Goal: Learn about a topic: Learn about a topic

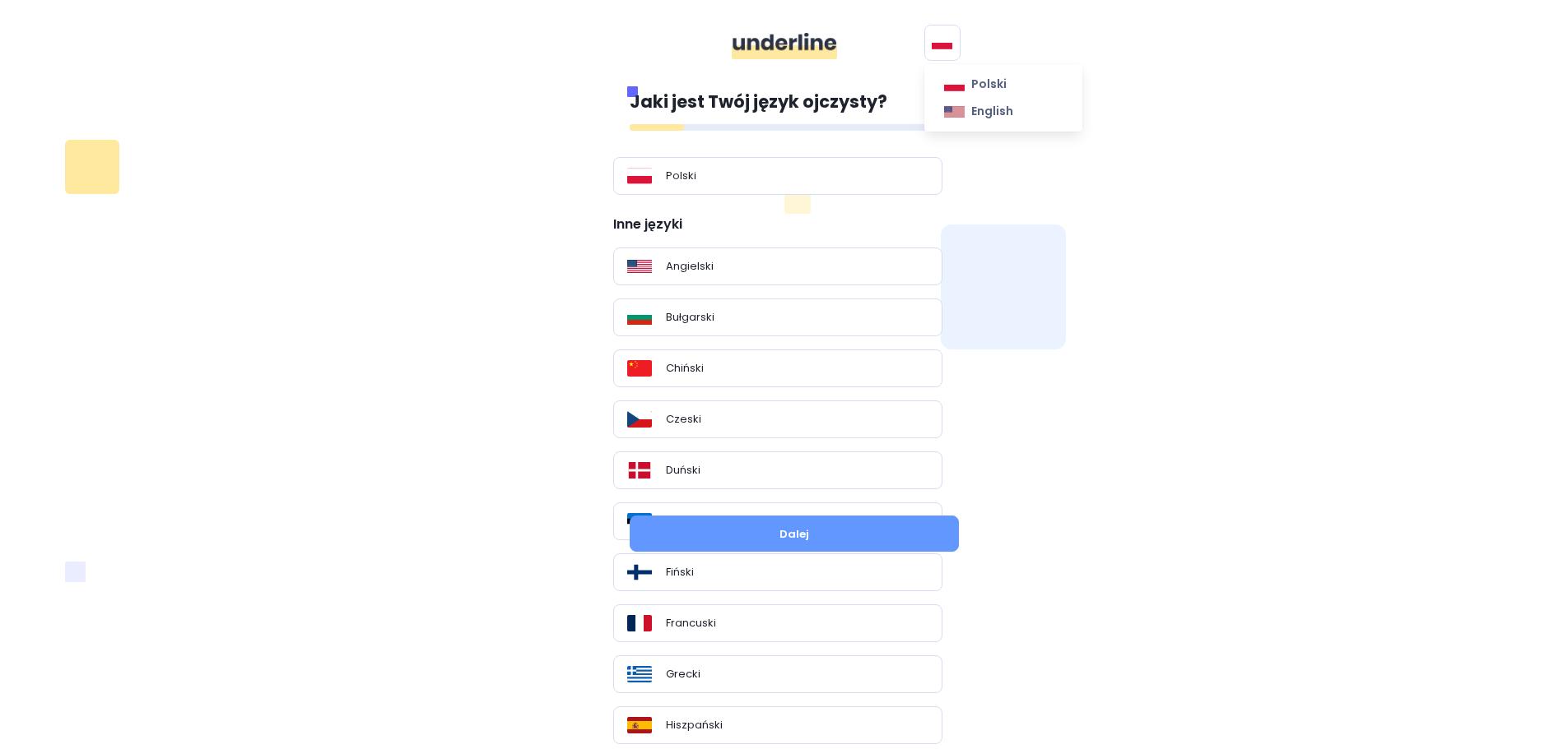
click at [934, 35] on button at bounding box center [942, 43] width 36 height 36
click at [953, 107] on img at bounding box center [954, 111] width 21 height 13
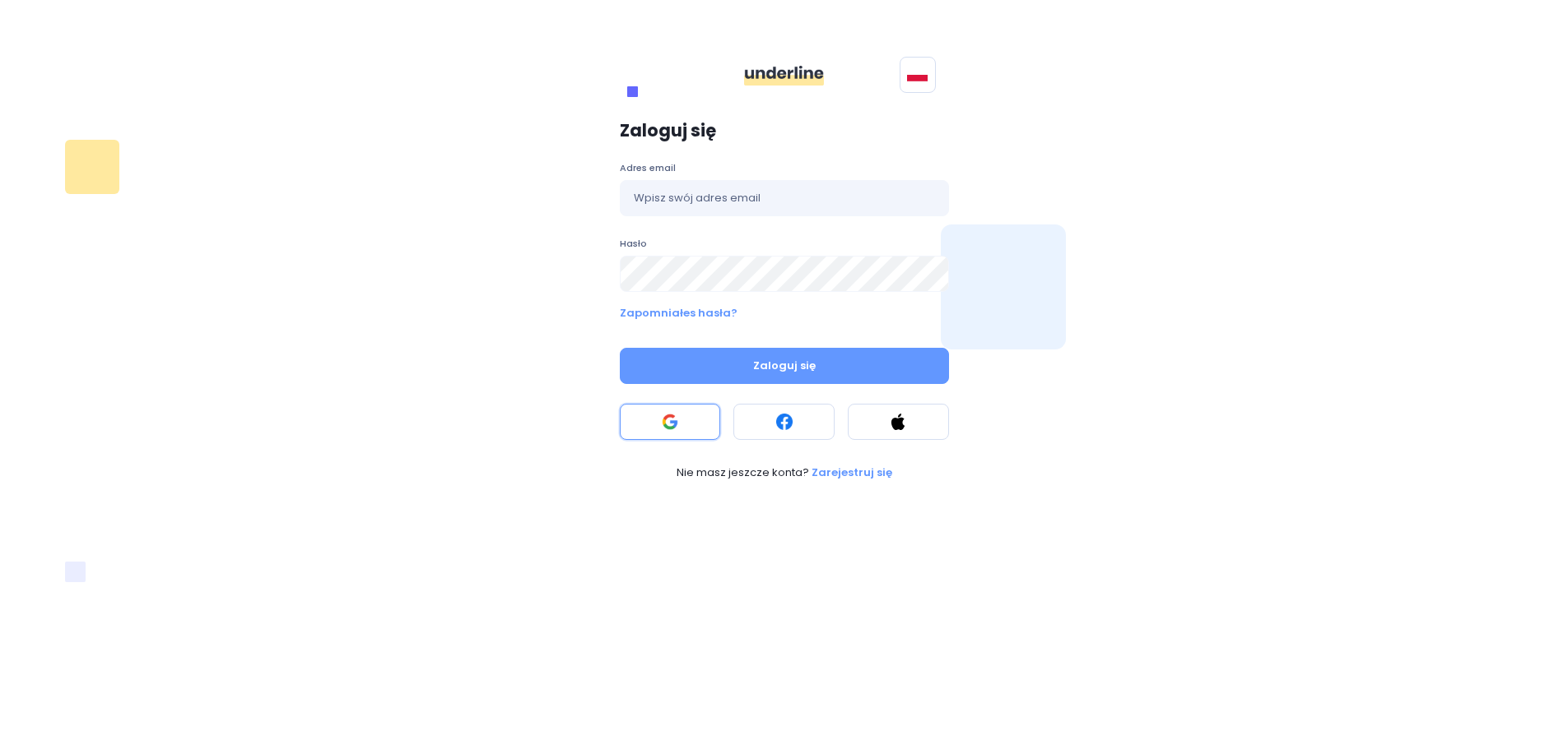
click at [683, 421] on button at bounding box center [670, 422] width 101 height 36
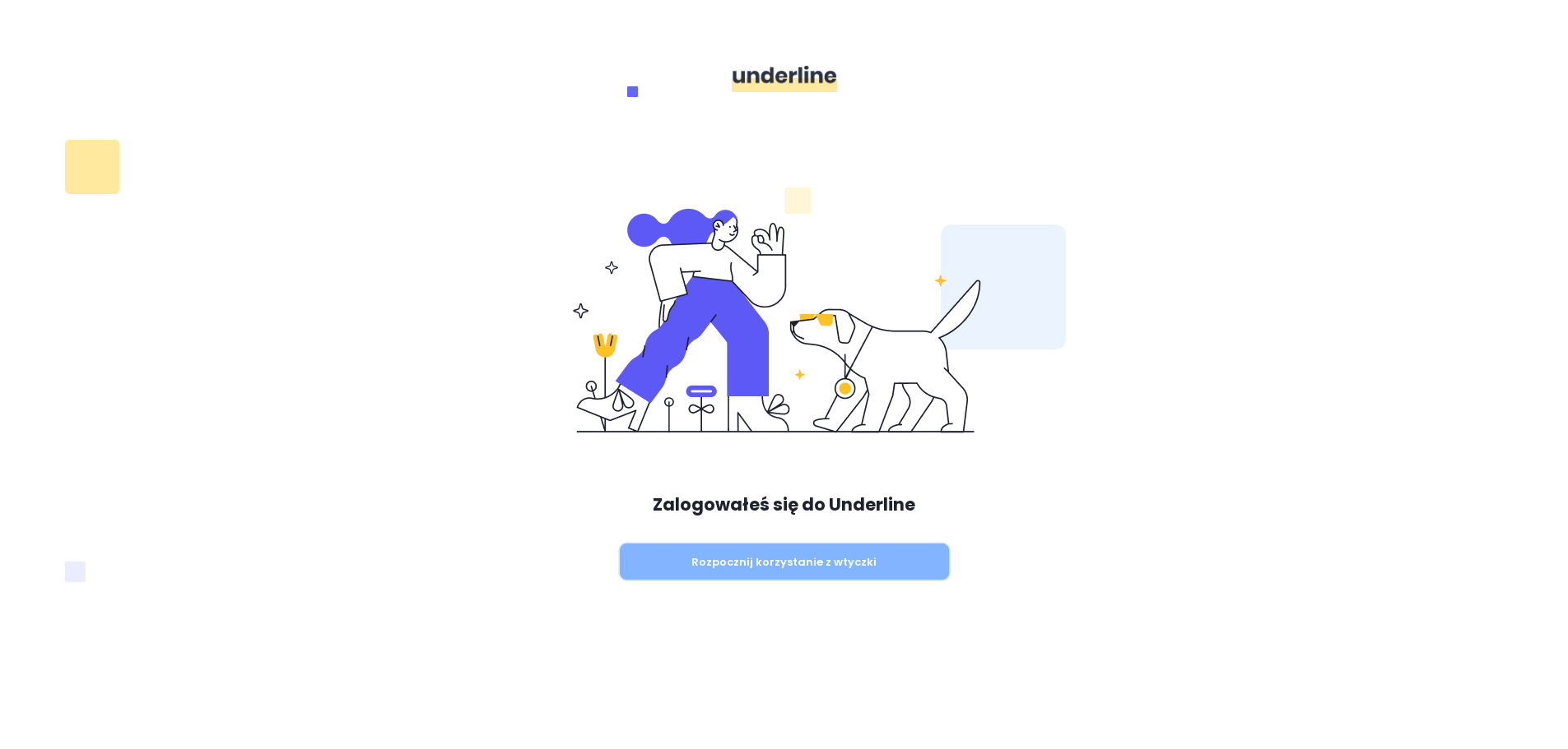
click at [843, 560] on button "Rozpocznij korzystanie z wtyczki" at bounding box center [784, 562] width 329 height 36
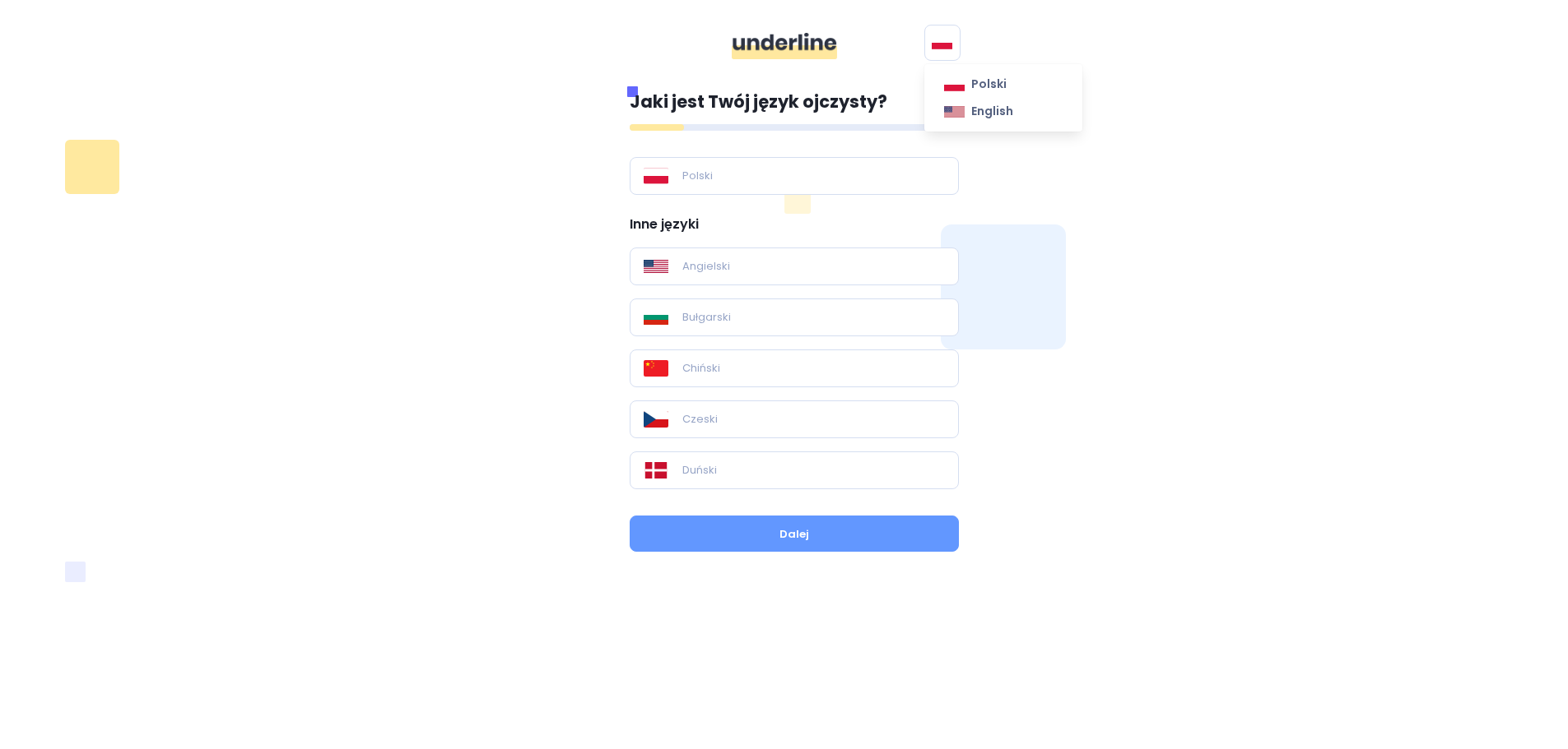
click at [936, 29] on button at bounding box center [942, 43] width 36 height 36
click at [980, 114] on span "English" at bounding box center [992, 111] width 42 height 17
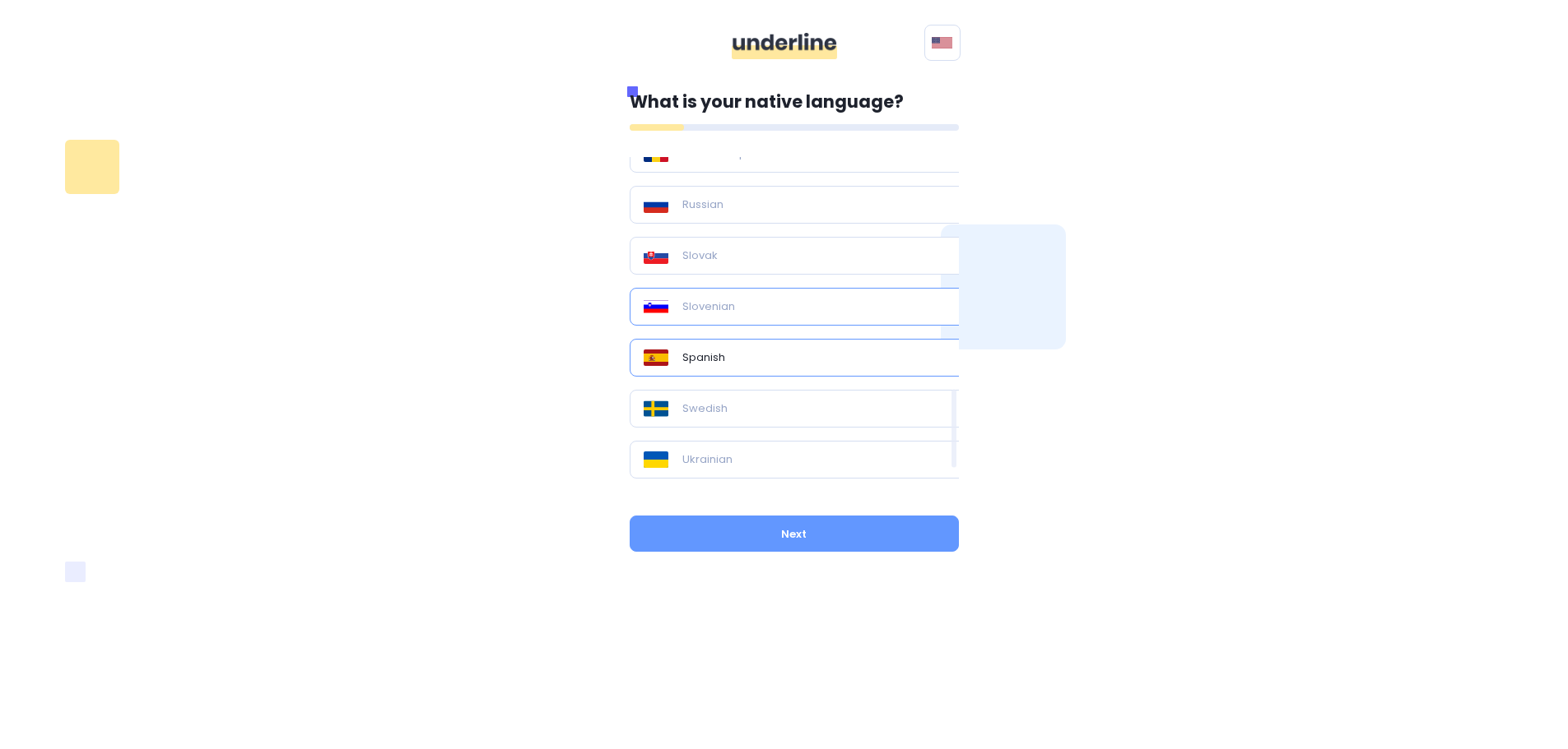
scroll to position [1084, 0]
click at [751, 355] on div "Spanish" at bounding box center [800, 355] width 314 height 16
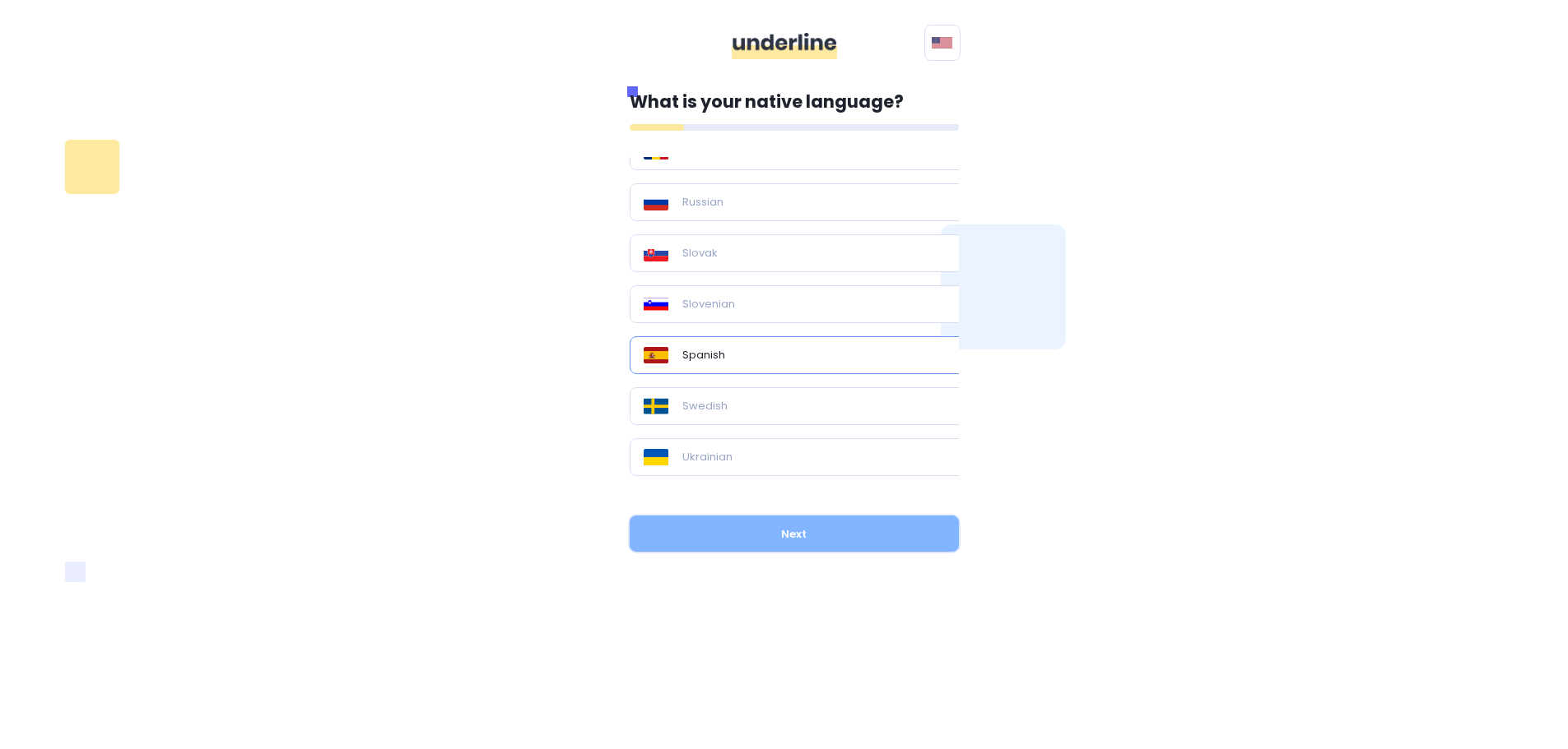
click at [825, 547] on button "Next" at bounding box center [794, 534] width 329 height 36
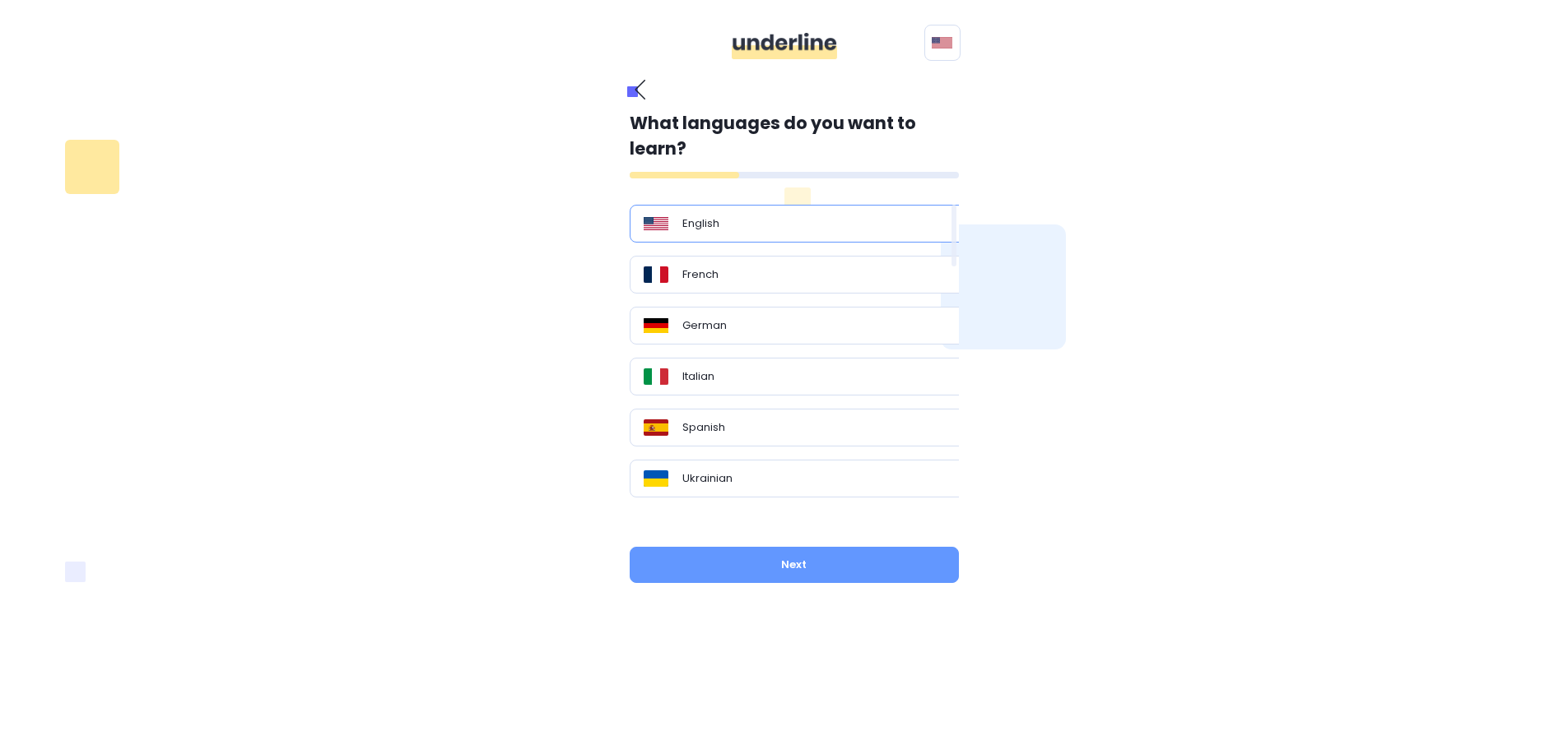
click at [758, 224] on div "English" at bounding box center [800, 223] width 314 height 16
click at [769, 242] on div "English" at bounding box center [800, 224] width 341 height 38
click at [771, 237] on div "English" at bounding box center [800, 224] width 341 height 38
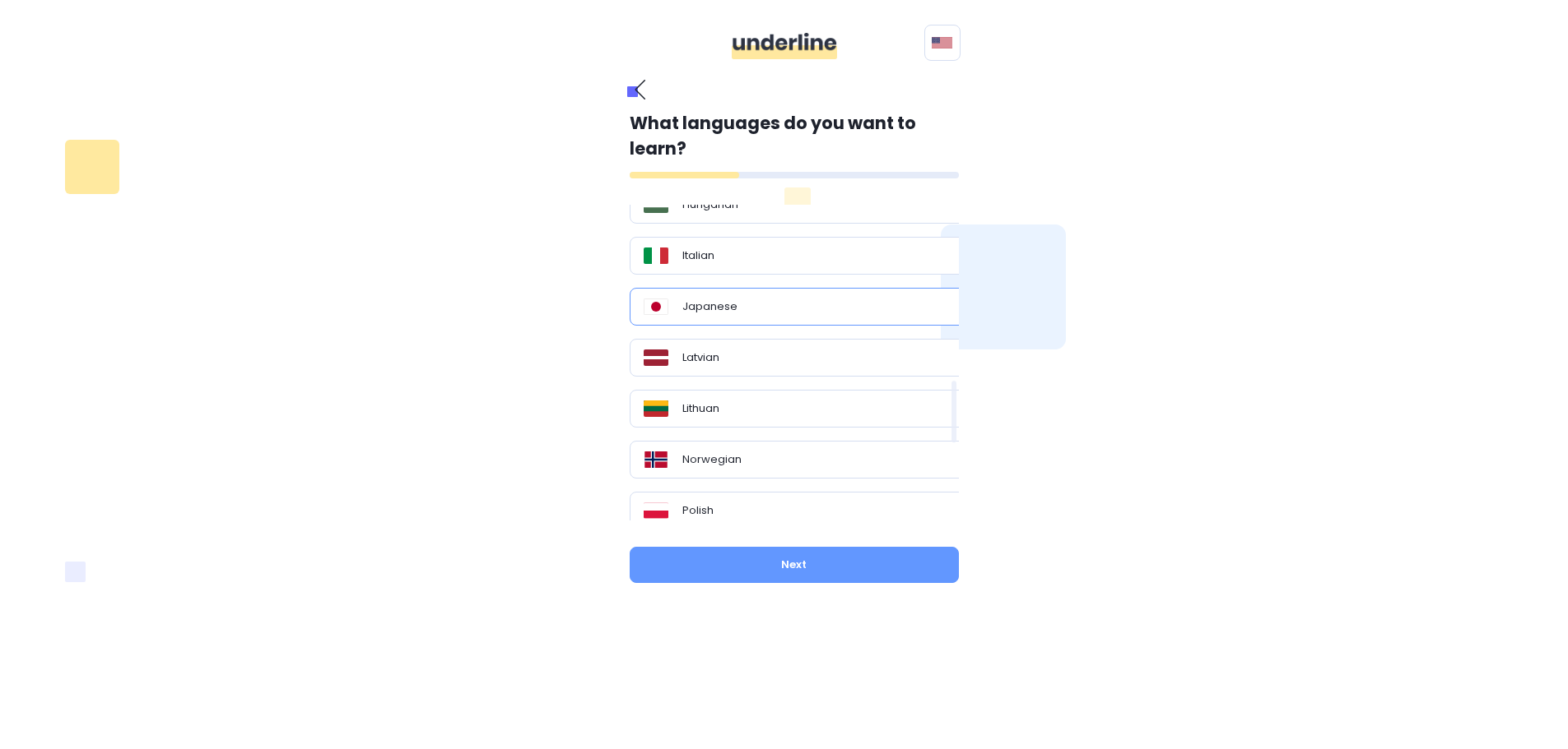
scroll to position [905, 0]
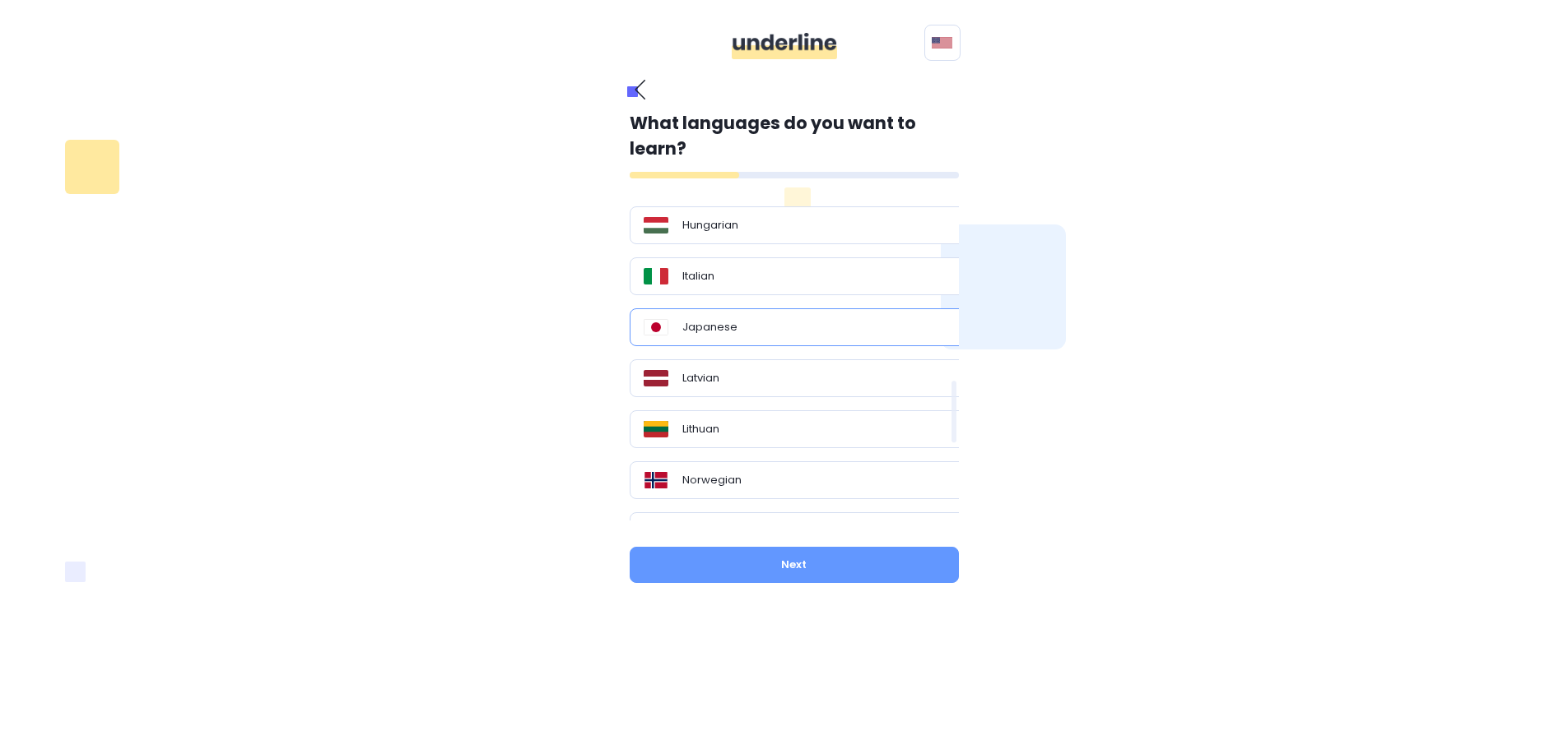
click at [777, 347] on div "English French German Italian Spanish Ukrainian Other languages Bulgarian Chine…" at bounding box center [806, 363] width 354 height 316
click at [783, 335] on div "Japanese" at bounding box center [800, 327] width 314 height 16
click at [800, 570] on button "Next" at bounding box center [794, 565] width 329 height 36
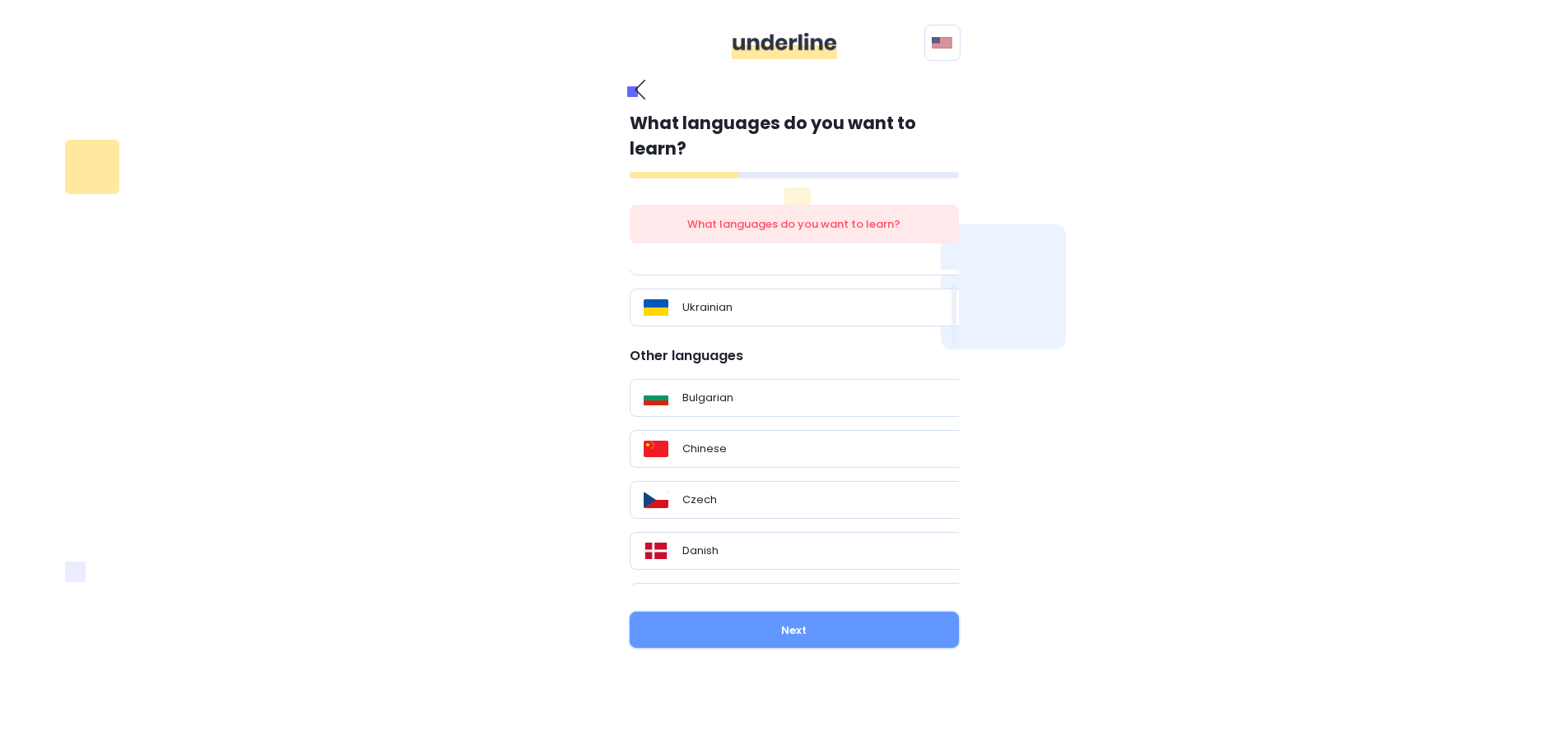
scroll to position [0, 0]
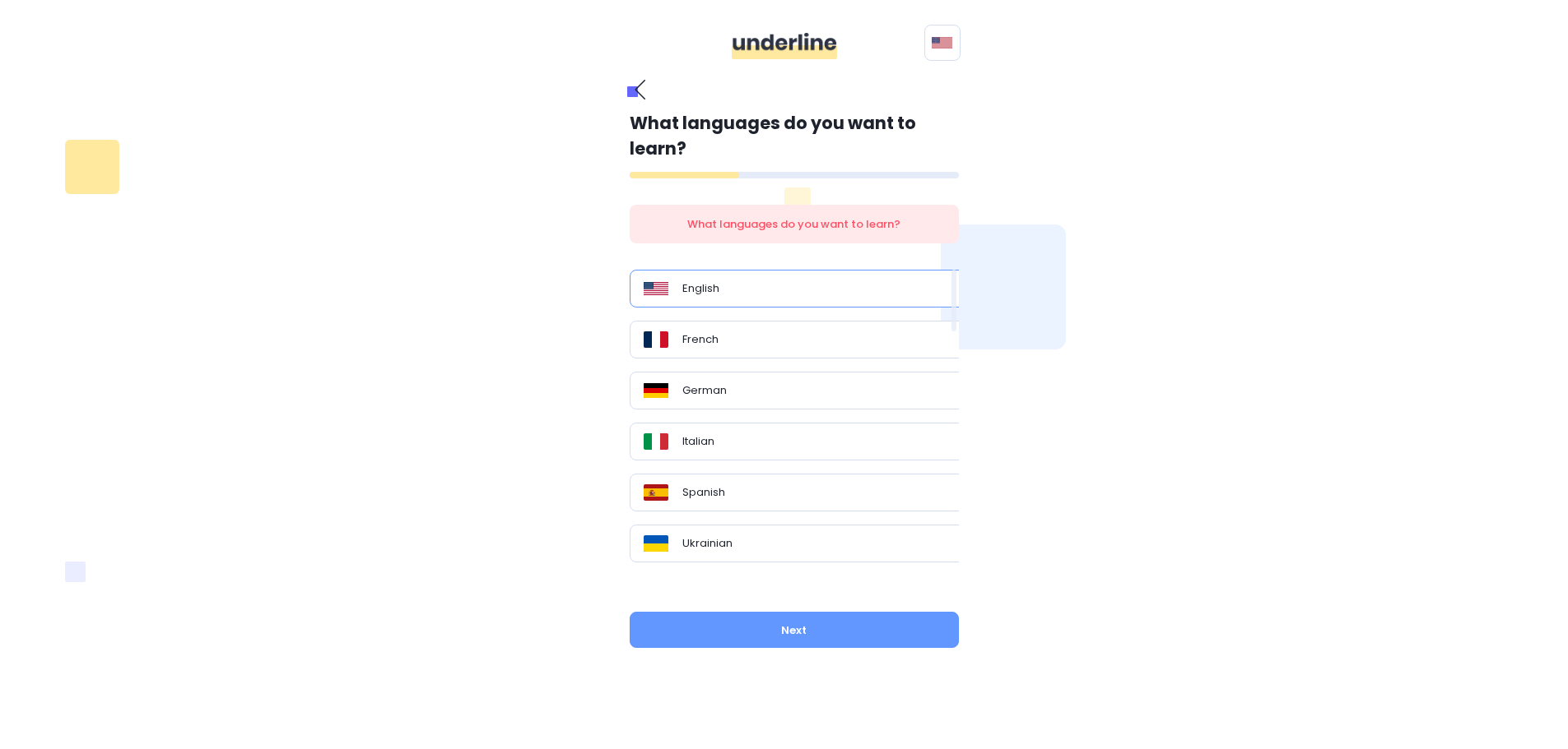
click at [752, 302] on div "English" at bounding box center [800, 289] width 341 height 38
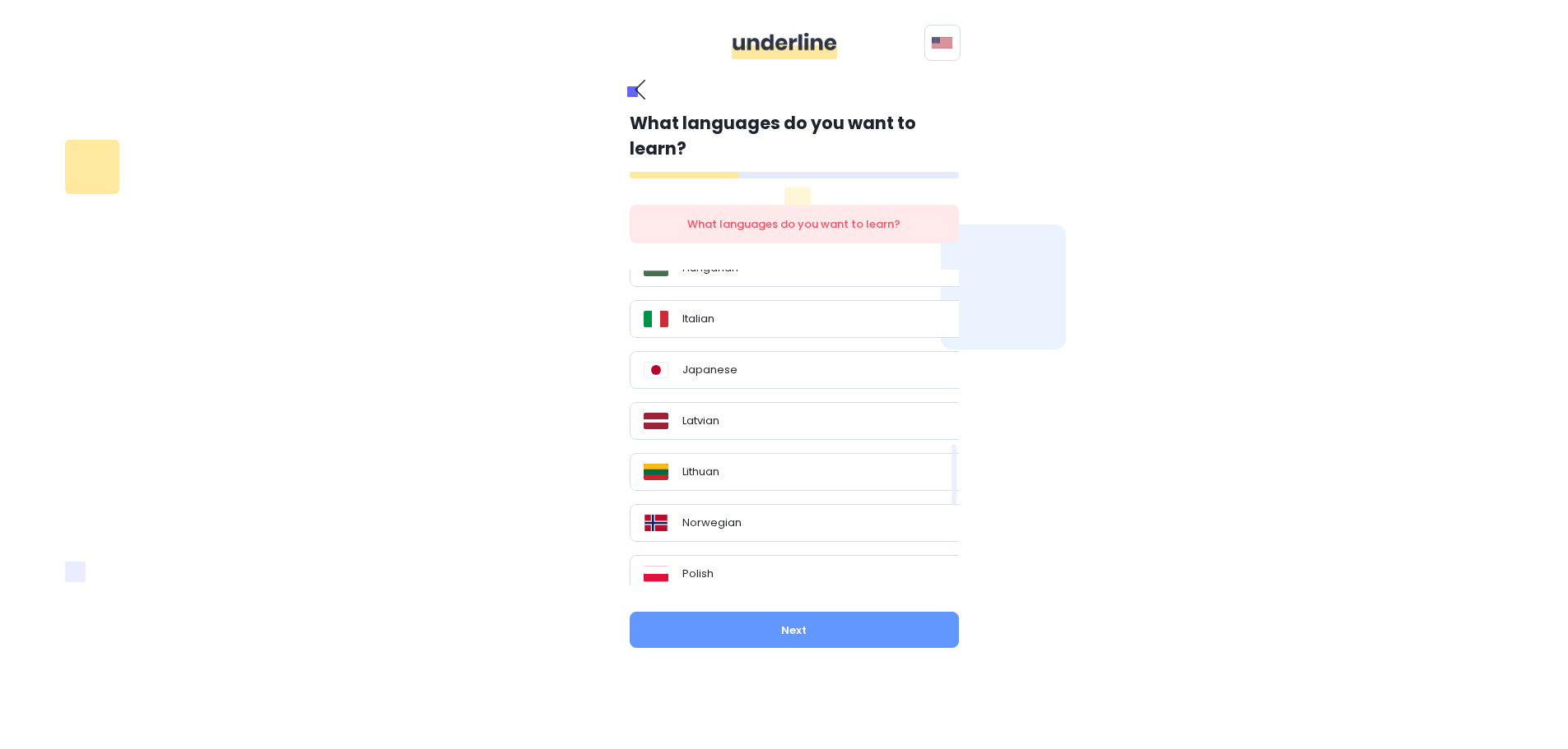
scroll to position [893, 0]
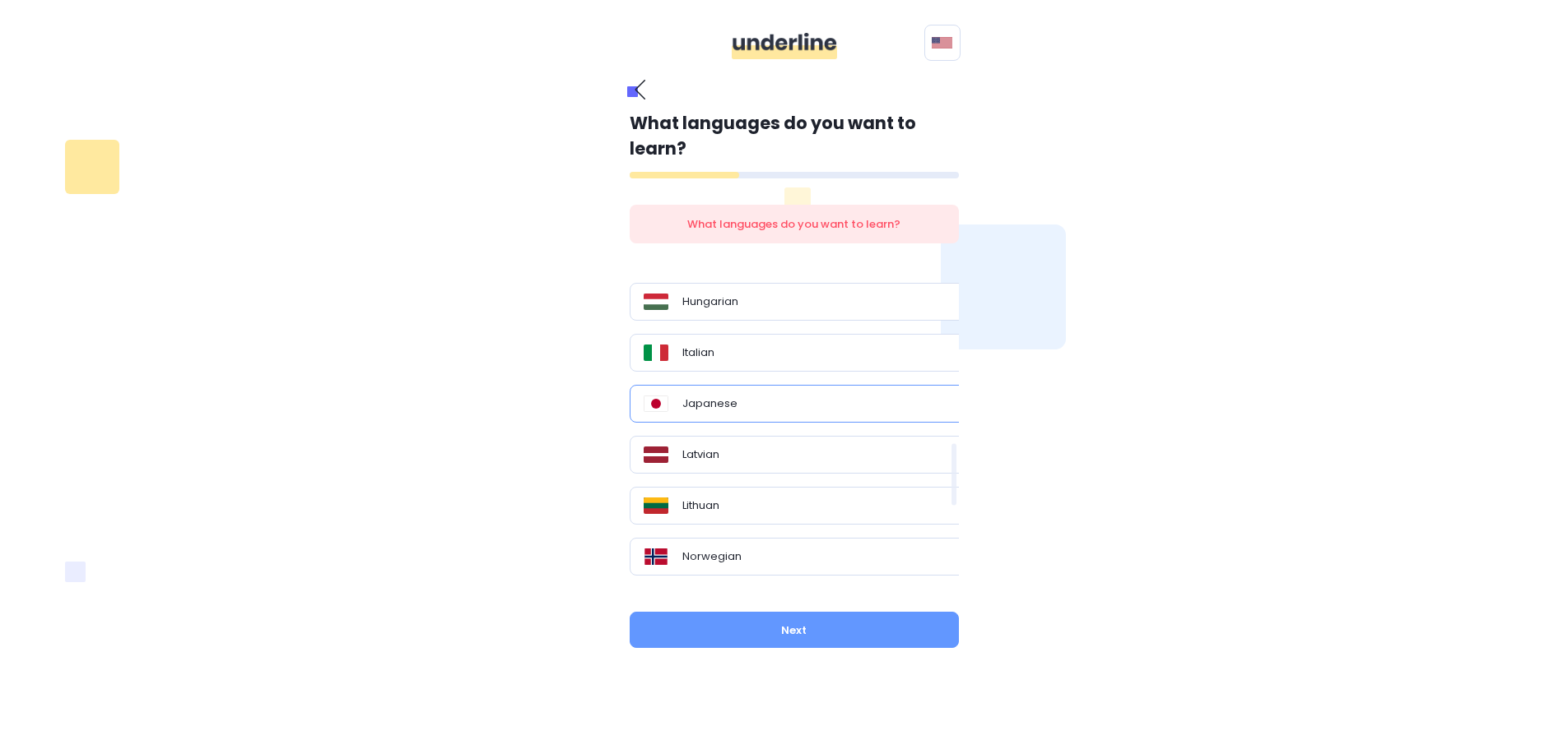
click at [723, 403] on p "Japanese" at bounding box center [710, 403] width 55 height 16
click at [833, 629] on button "Next" at bounding box center [794, 630] width 329 height 36
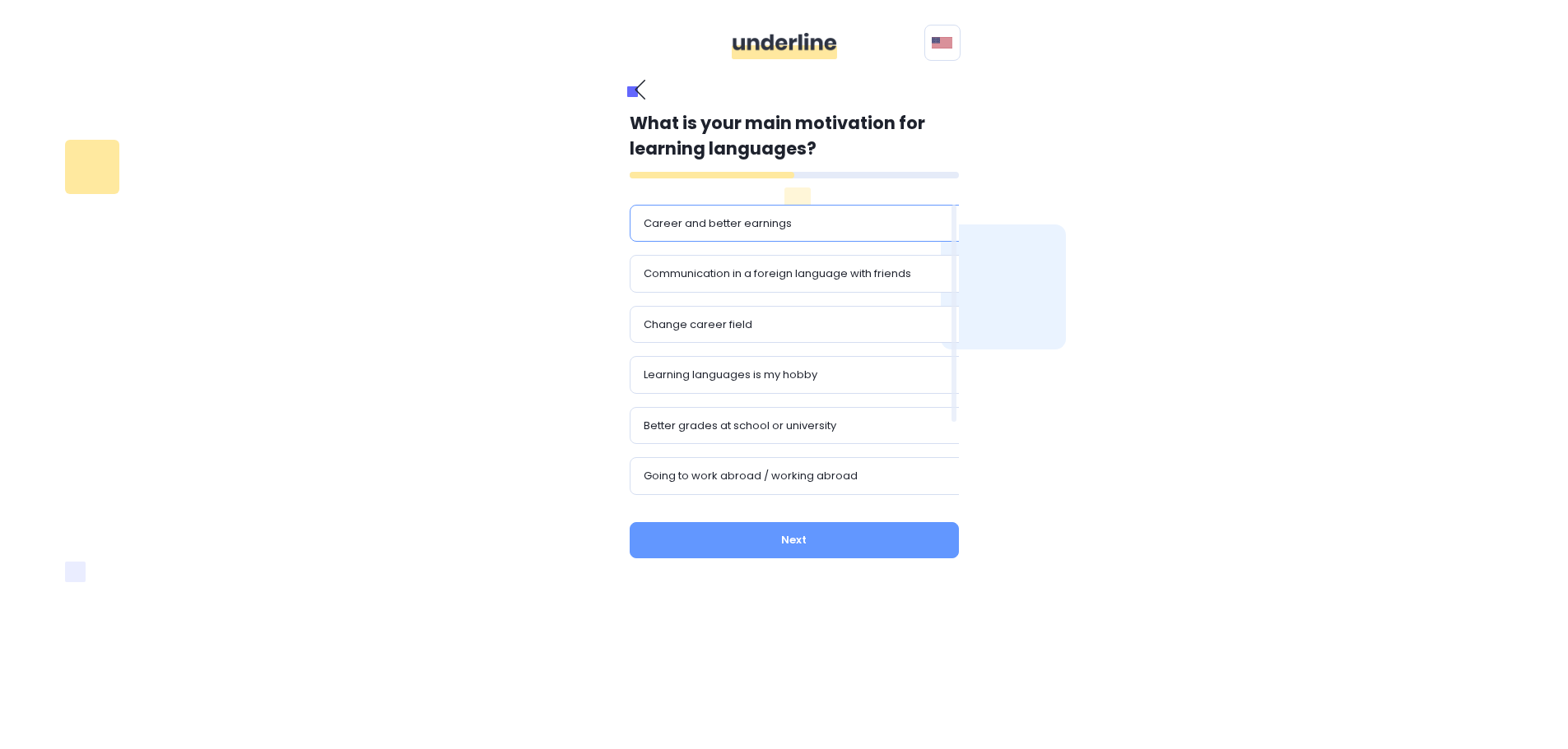
click at [851, 216] on div "Career and better earnings" at bounding box center [800, 223] width 314 height 16
click at [849, 545] on button "Next" at bounding box center [794, 541] width 329 height 36
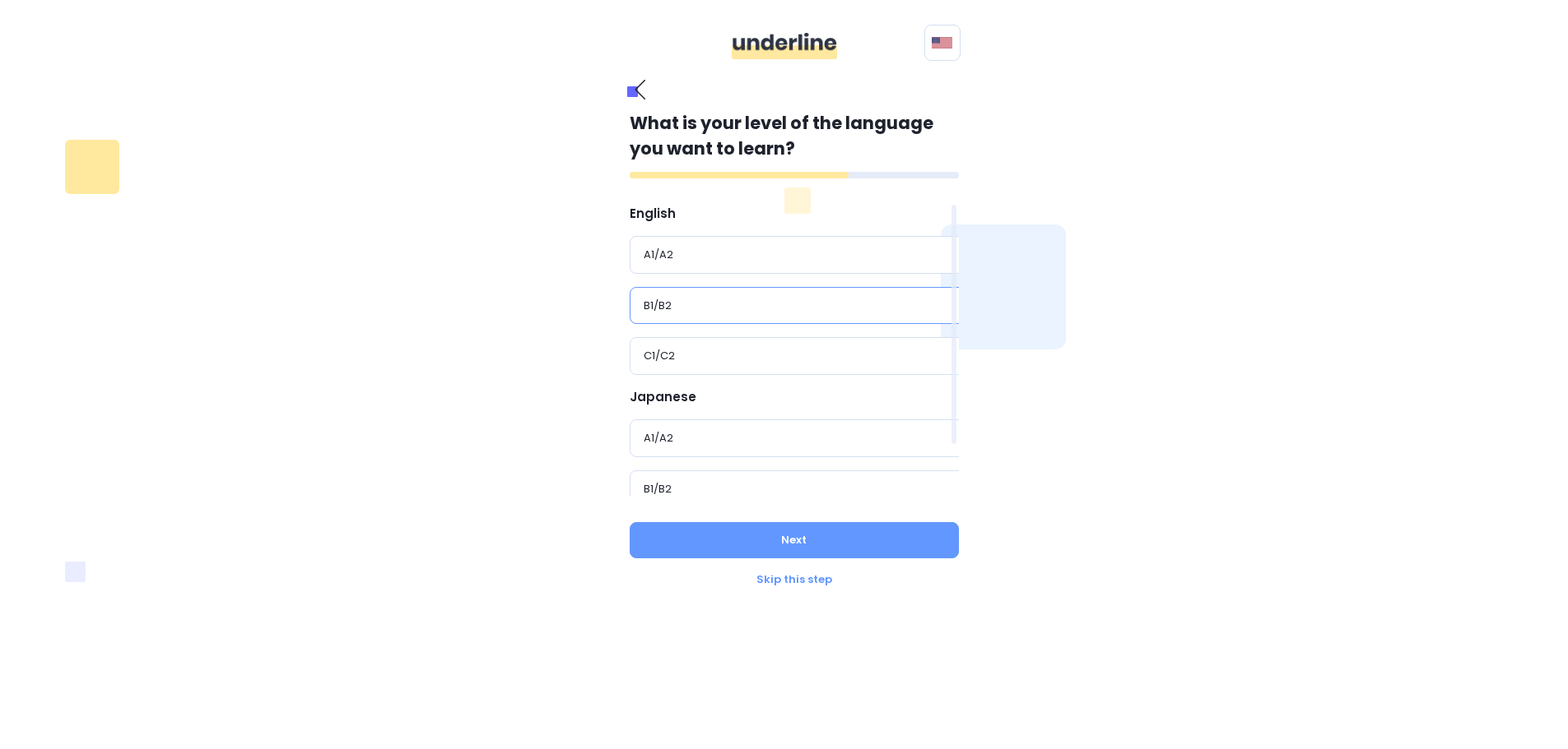
click at [773, 319] on div "B1/B2" at bounding box center [800, 306] width 341 height 38
click at [749, 370] on div "A1/A2" at bounding box center [800, 376] width 314 height 16
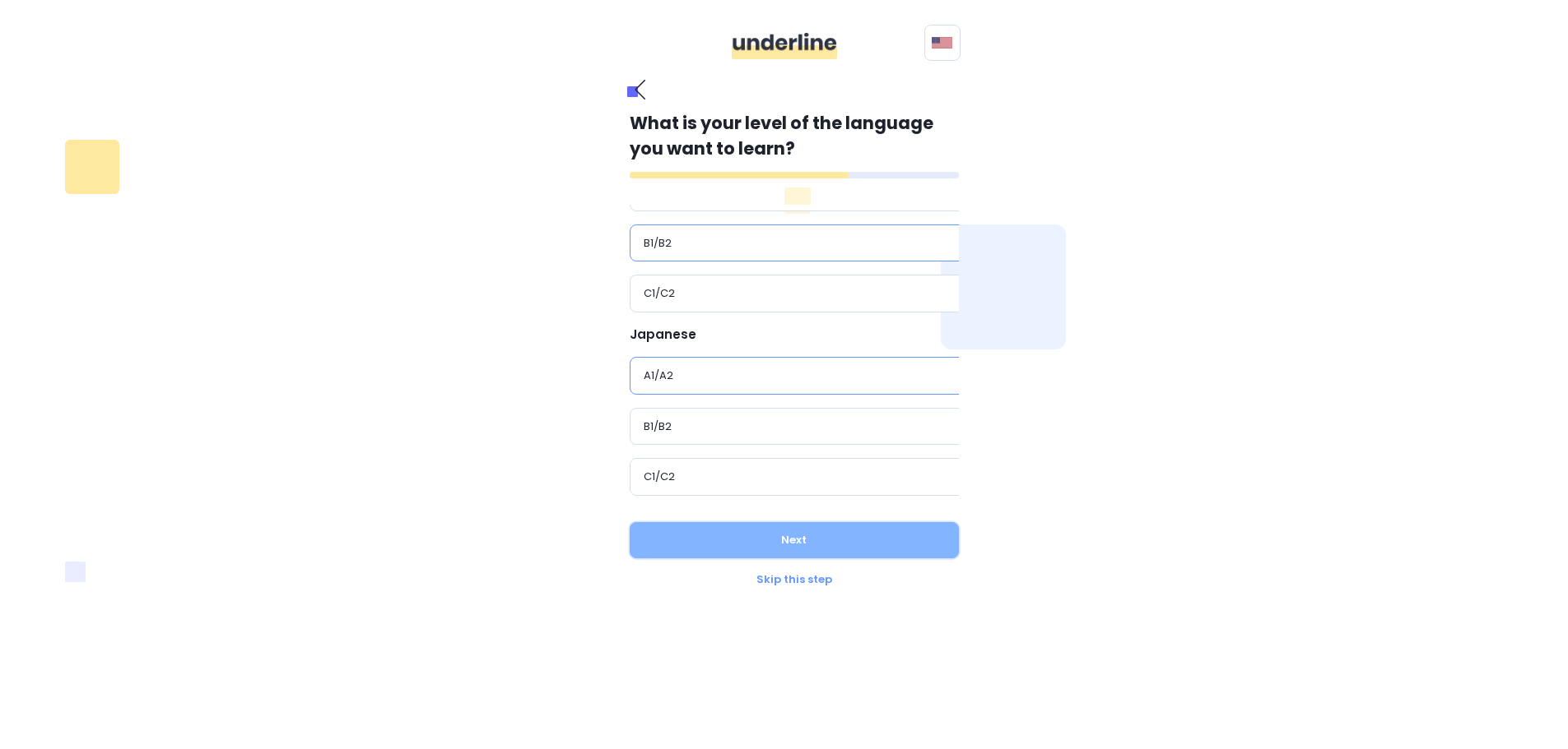
click at [790, 545] on button "Next" at bounding box center [794, 541] width 329 height 36
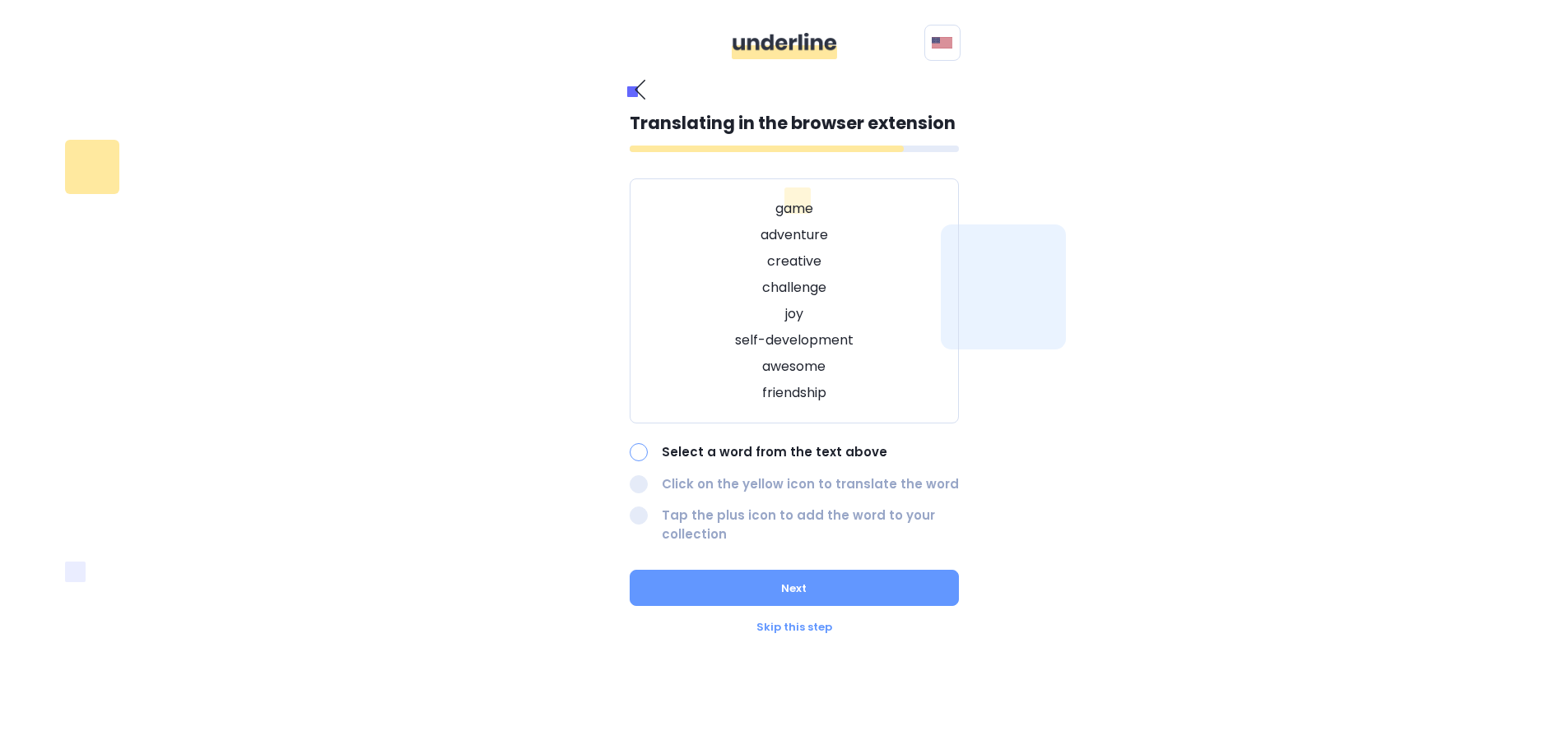
click at [653, 460] on div "Select a word from the text above" at bounding box center [794, 453] width 329 height 19
click at [646, 453] on div at bounding box center [638, 452] width 18 height 18
click at [639, 454] on div at bounding box center [638, 452] width 18 height 18
click at [637, 460] on div at bounding box center [638, 452] width 18 height 18
click at [641, 464] on div "Select a word from the text above Click on the yellow icon to translate the wor…" at bounding box center [794, 493] width 329 height 100
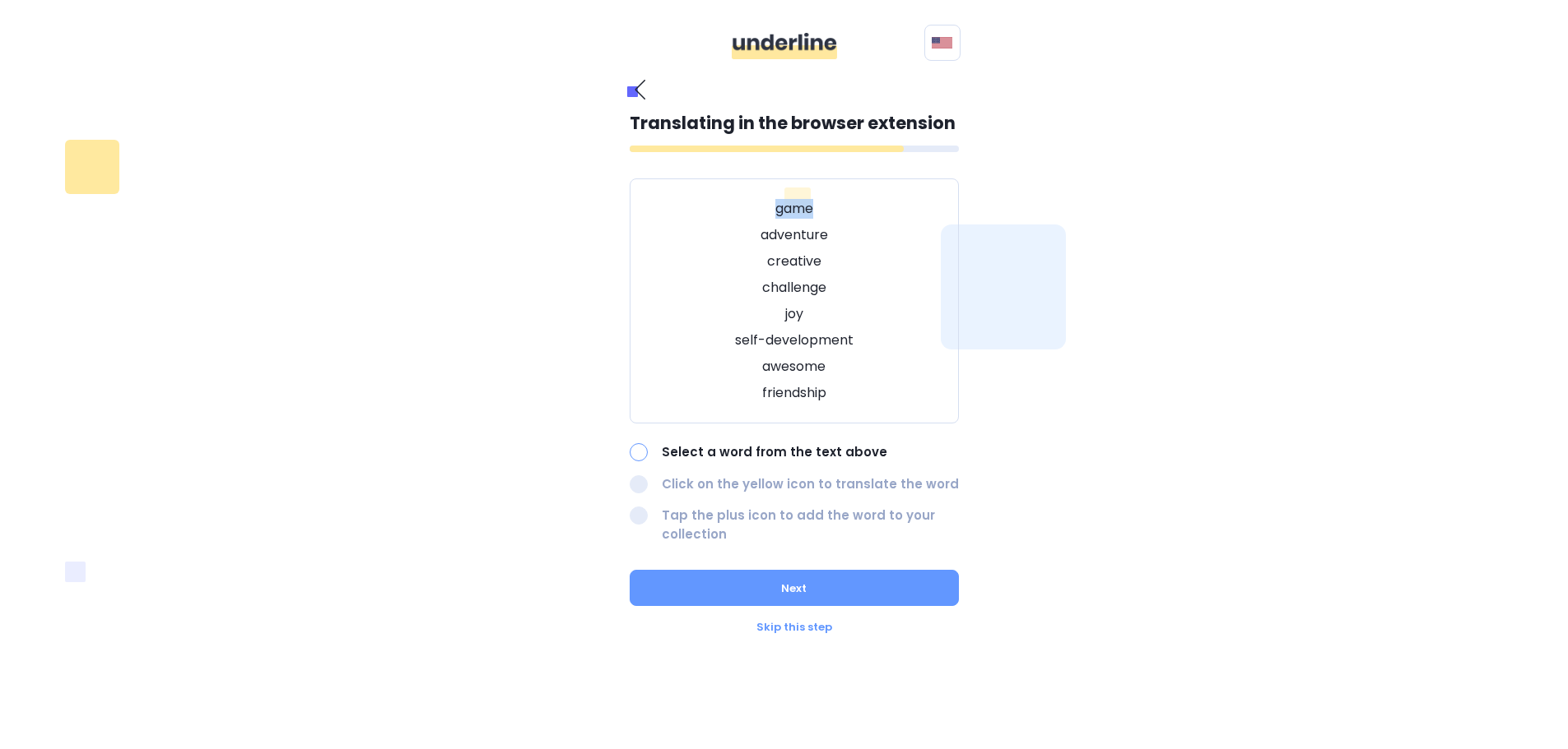
drag, startPoint x: 751, startPoint y: 187, endPoint x: 872, endPoint y: 210, distance: 123.2
click at [877, 206] on div "game adventure creative challenge joy self-development awesome friendship" at bounding box center [794, 302] width 329 height 245
click at [102, 749] on img at bounding box center [54, 759] width 95 height 16
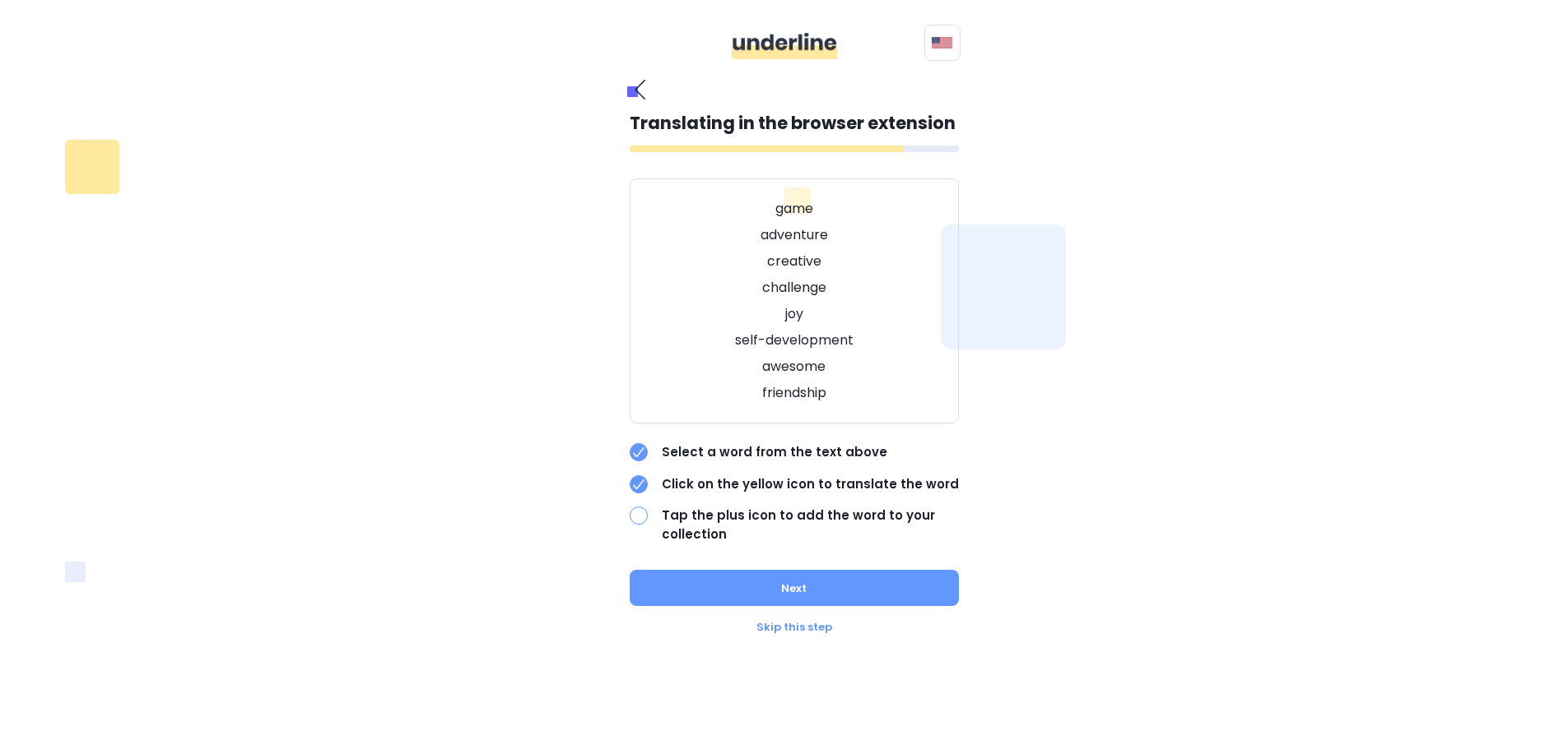
click at [698, 321] on p "joy" at bounding box center [794, 314] width 288 height 20
drag, startPoint x: 755, startPoint y: 212, endPoint x: 847, endPoint y: 211, distance: 92.0
click at [847, 211] on p "game" at bounding box center [794, 208] width 288 height 20
drag, startPoint x: 749, startPoint y: 203, endPoint x: 822, endPoint y: 198, distance: 73.2
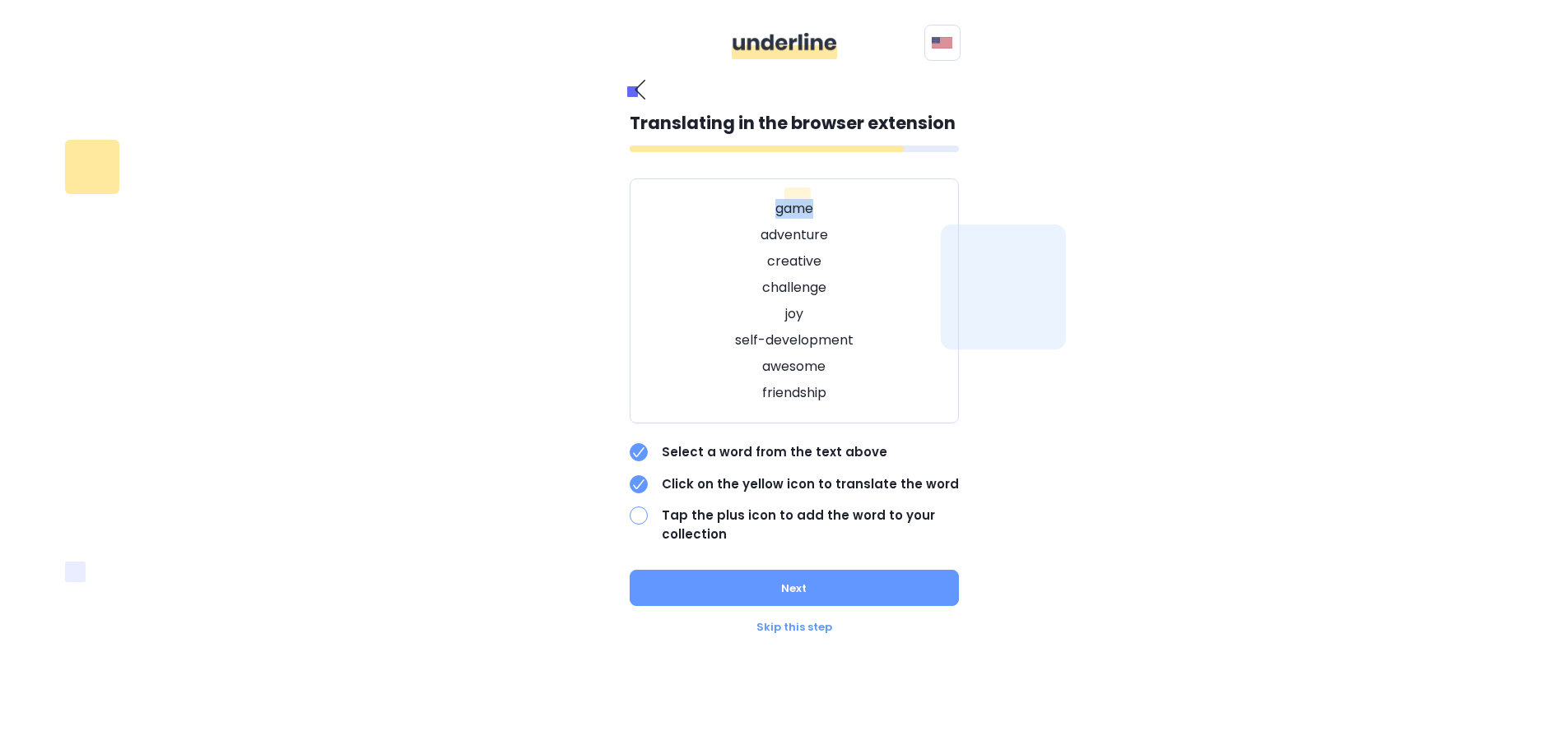
click at [822, 198] on div "game adventure creative challenge joy self-development awesome friendship" at bounding box center [794, 302] width 329 height 245
click at [102, 749] on img at bounding box center [54, 759] width 95 height 16
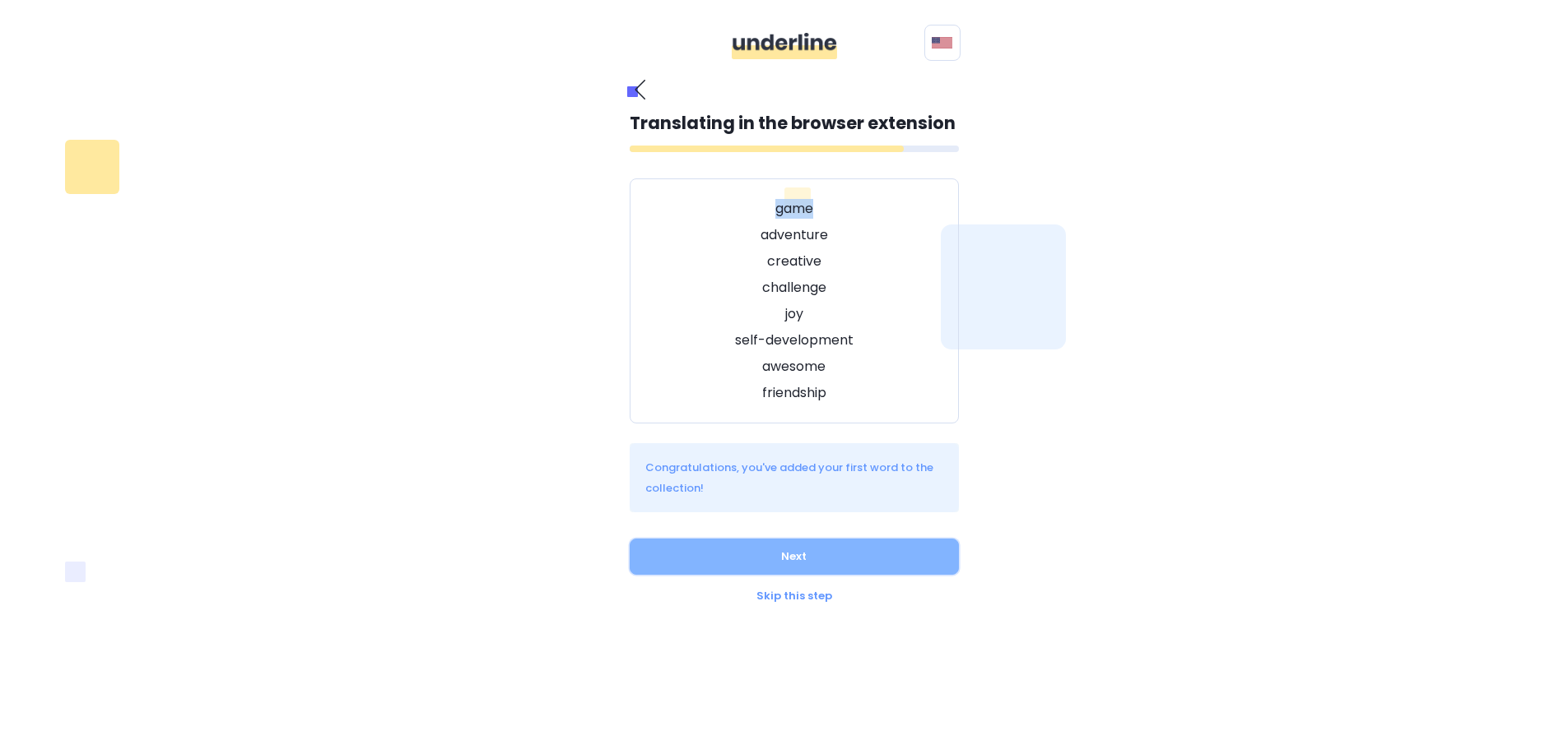
click at [797, 547] on button "Next" at bounding box center [794, 557] width 329 height 36
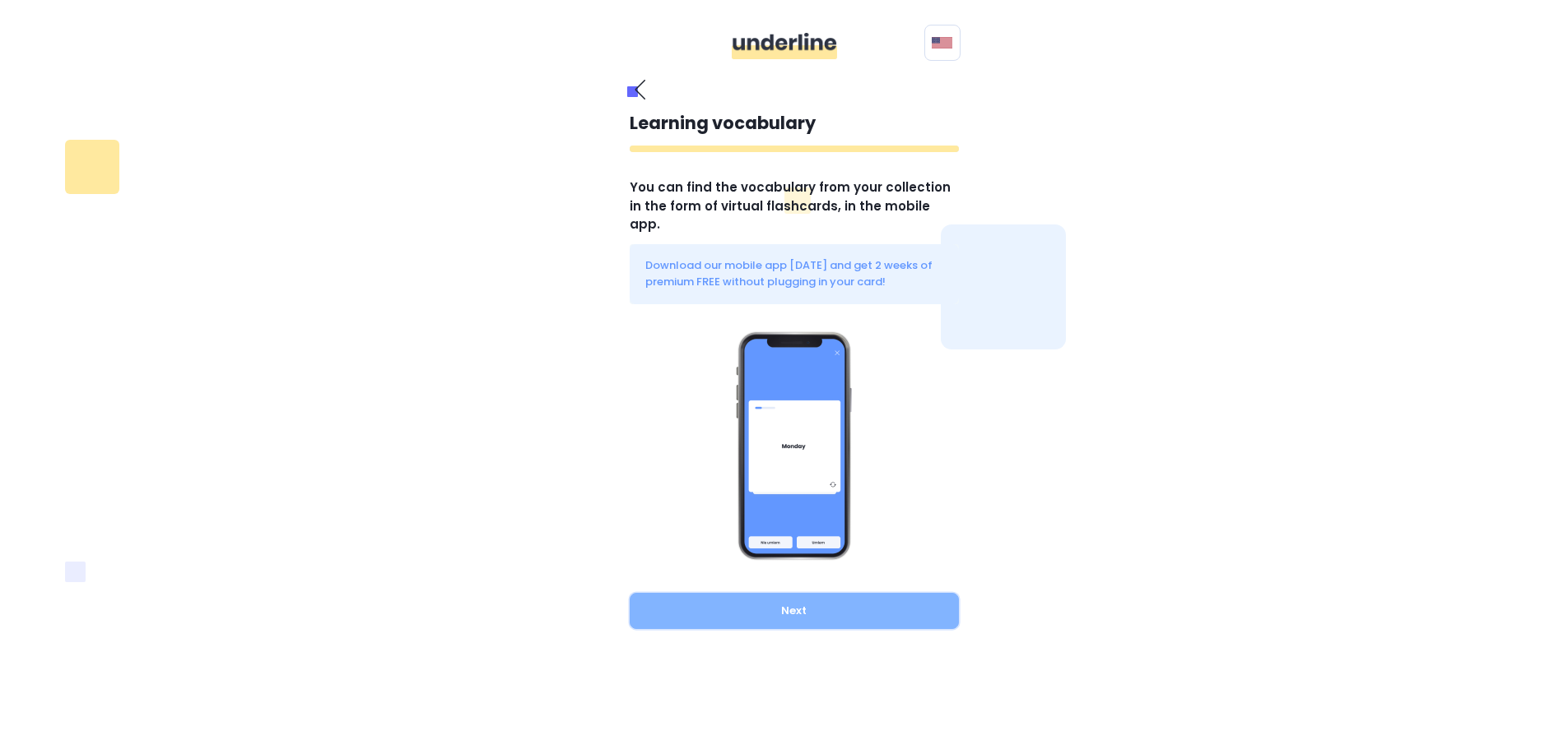
click at [810, 593] on button "Next" at bounding box center [794, 612] width 329 height 36
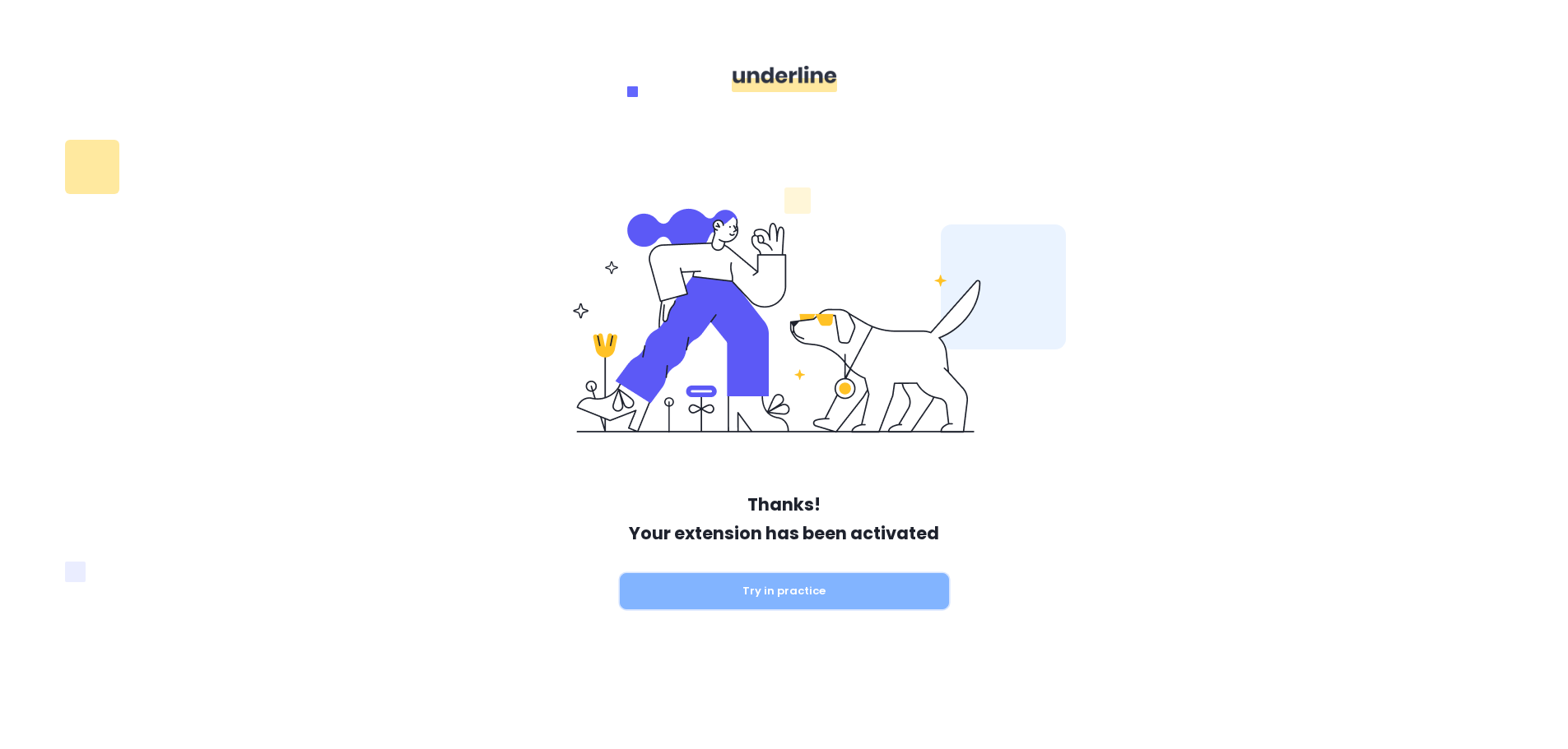
click at [816, 586] on button "Try in practice" at bounding box center [784, 592] width 329 height 36
